Goal: Information Seeking & Learning: Learn about a topic

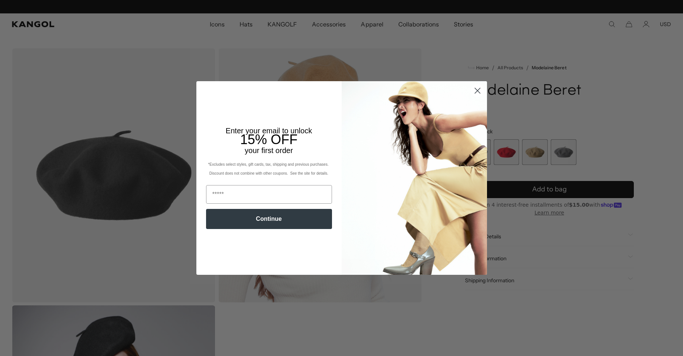
scroll to position [0, 154]
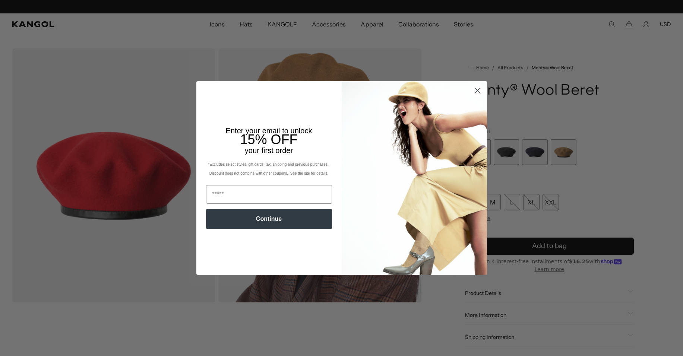
scroll to position [0, 154]
